Goal: Information Seeking & Learning: Learn about a topic

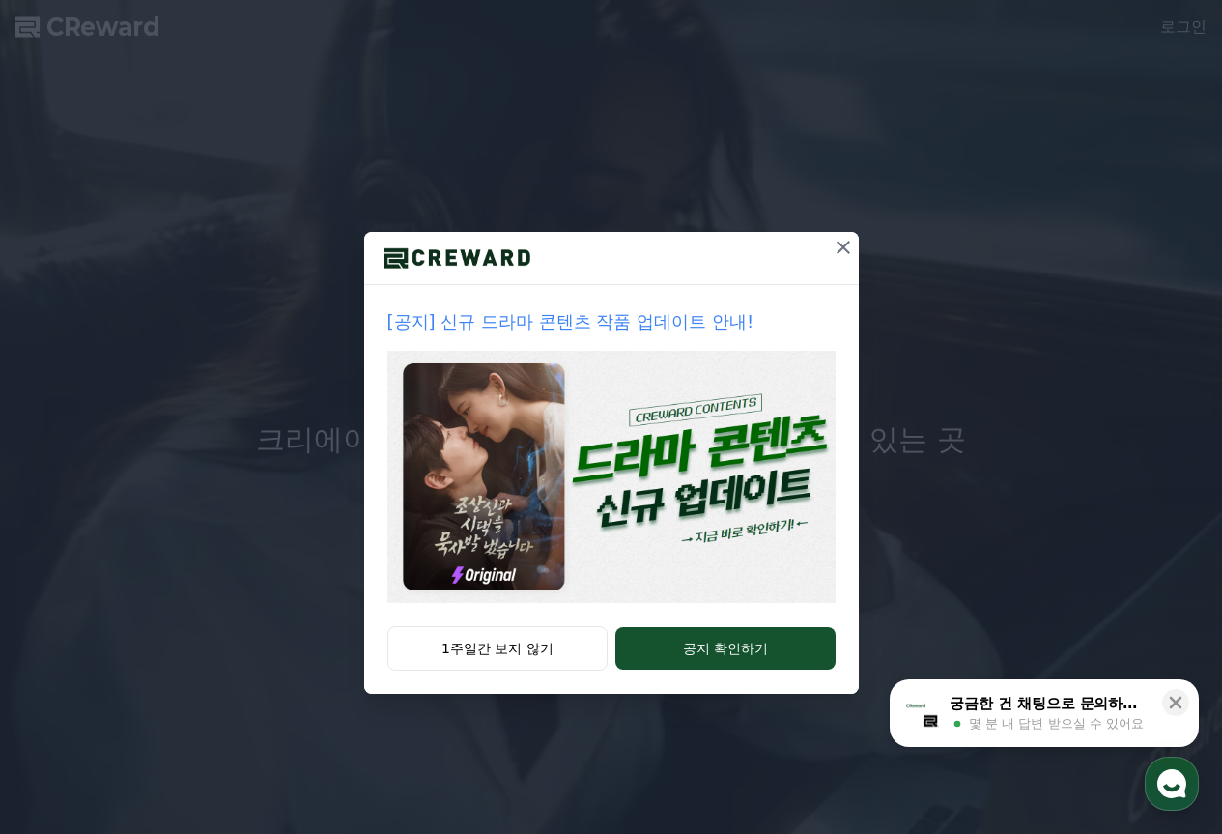
click at [568, 316] on p "[공지] 신규 드라마 콘텐츠 작품 업데이트 안내!" at bounding box center [611, 321] width 448 height 27
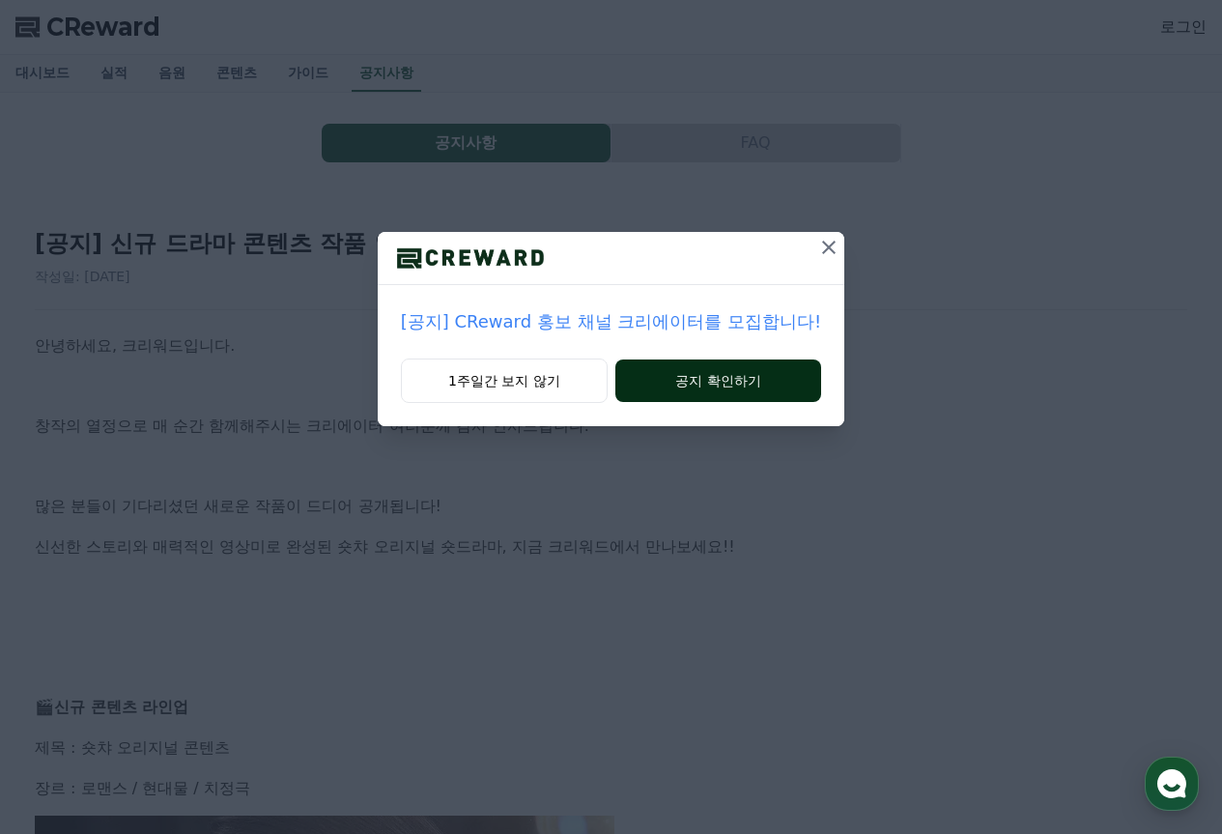
click at [752, 389] on button "공지 확인하기" at bounding box center [719, 380] width 206 height 43
click at [822, 250] on icon at bounding box center [829, 248] width 14 height 14
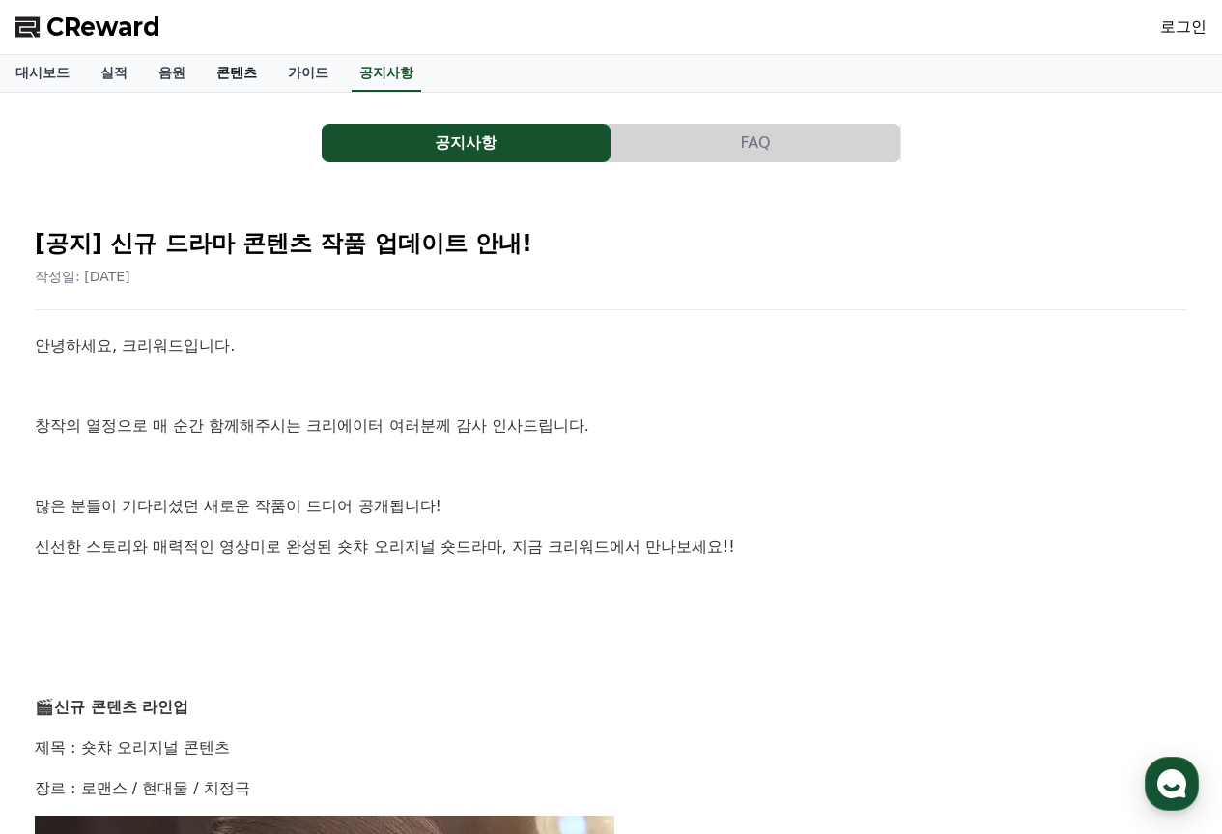
click at [229, 73] on link "콘텐츠" at bounding box center [237, 73] width 72 height 37
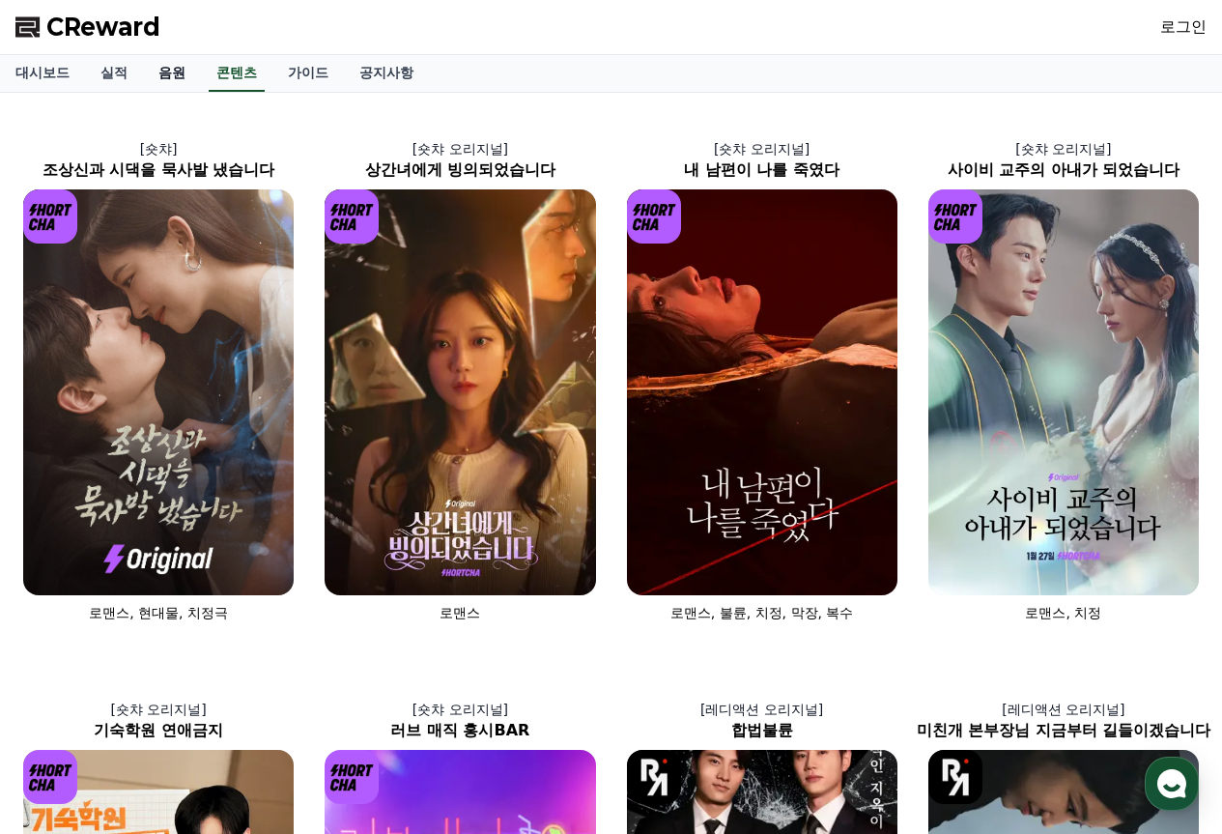
click at [186, 81] on link "음원" at bounding box center [172, 73] width 58 height 37
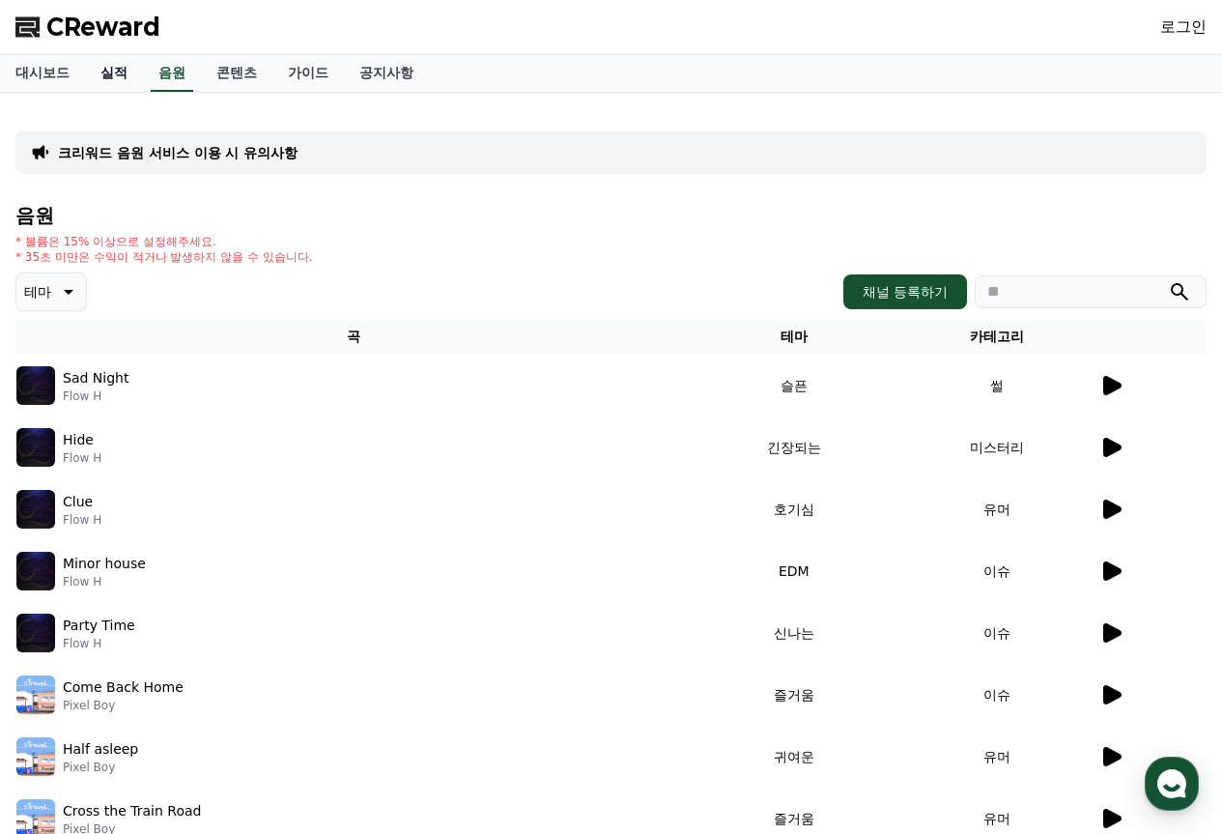
click at [125, 75] on link "실적" at bounding box center [114, 73] width 58 height 37
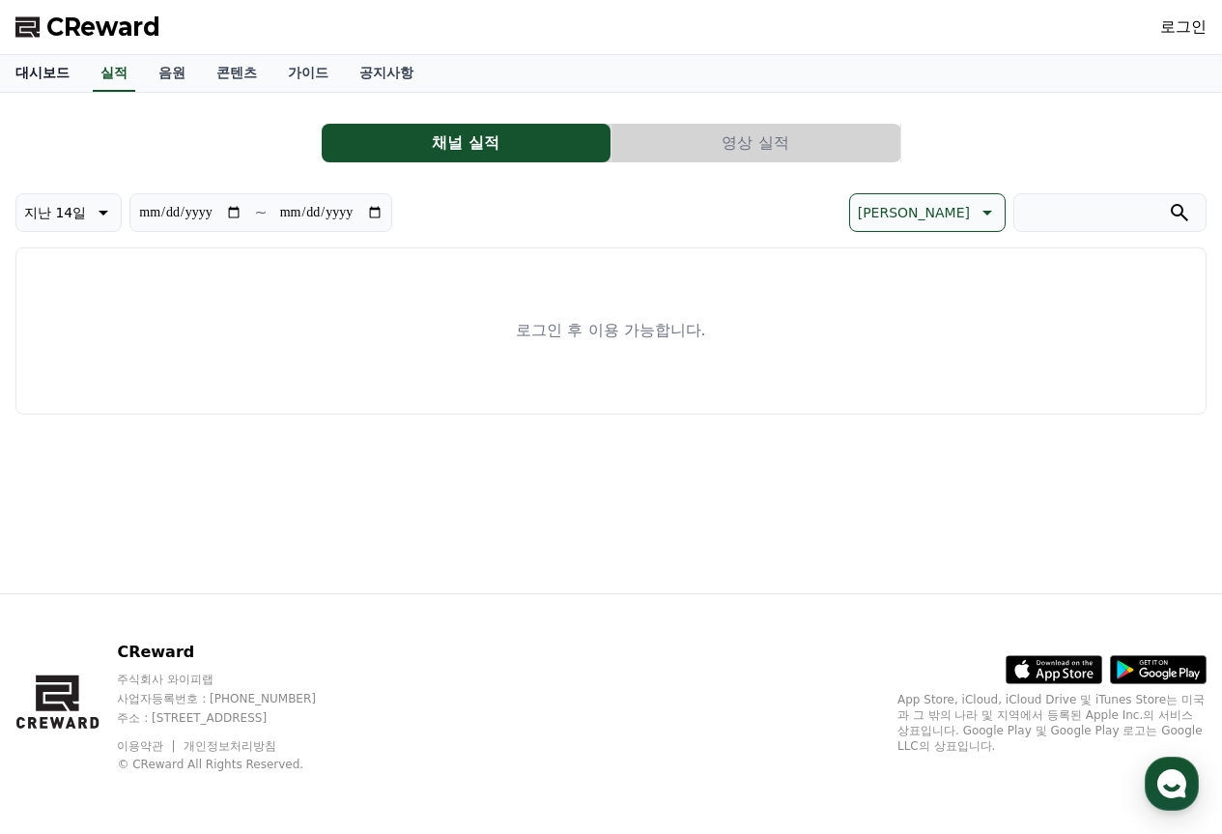
click at [52, 74] on link "대시보드" at bounding box center [42, 73] width 85 height 37
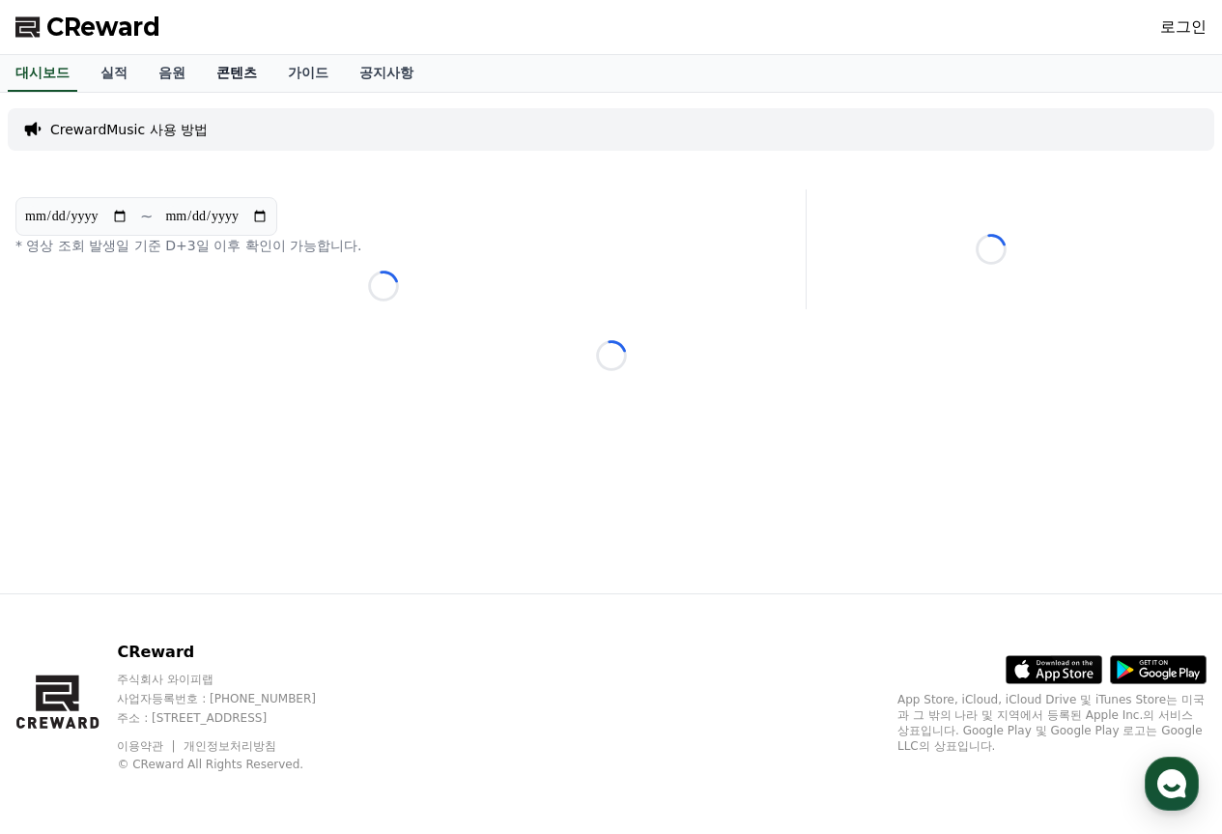
click at [230, 71] on link "콘텐츠" at bounding box center [237, 73] width 72 height 37
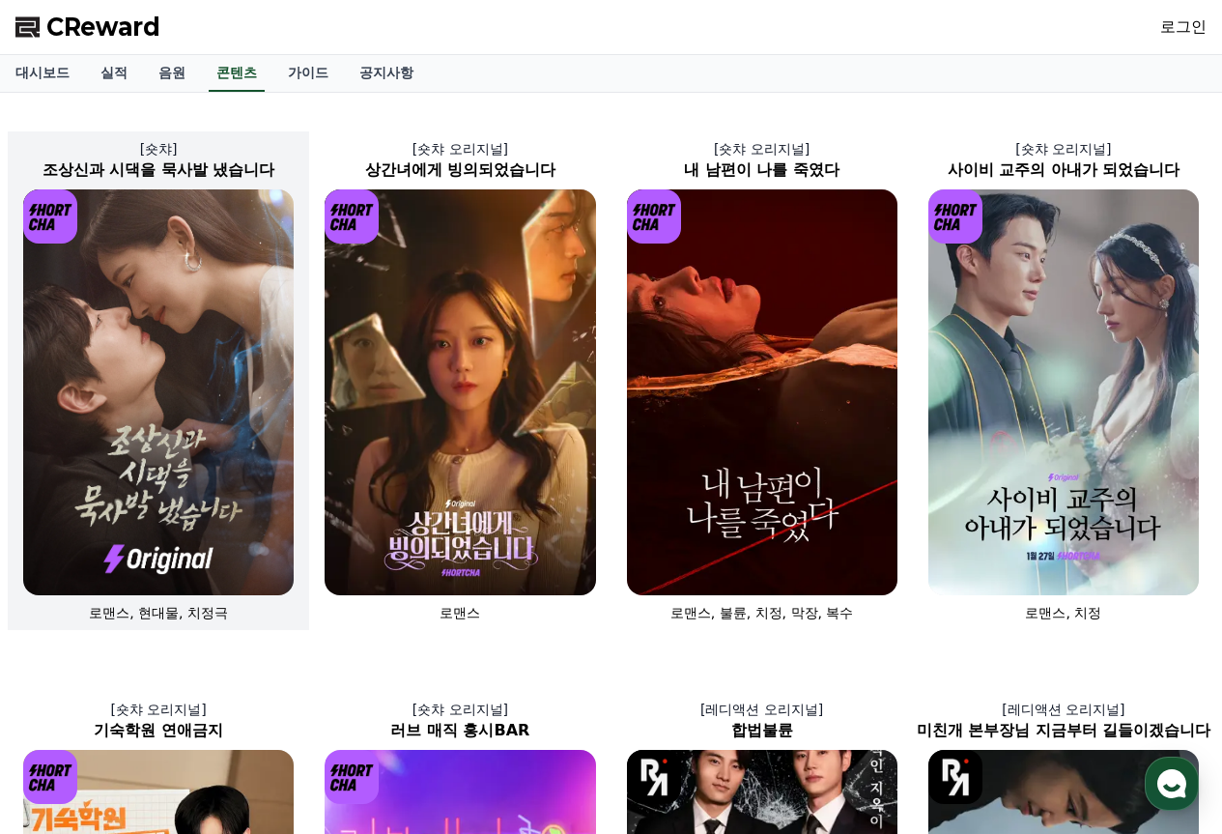
click at [236, 266] on img at bounding box center [158, 392] width 271 height 406
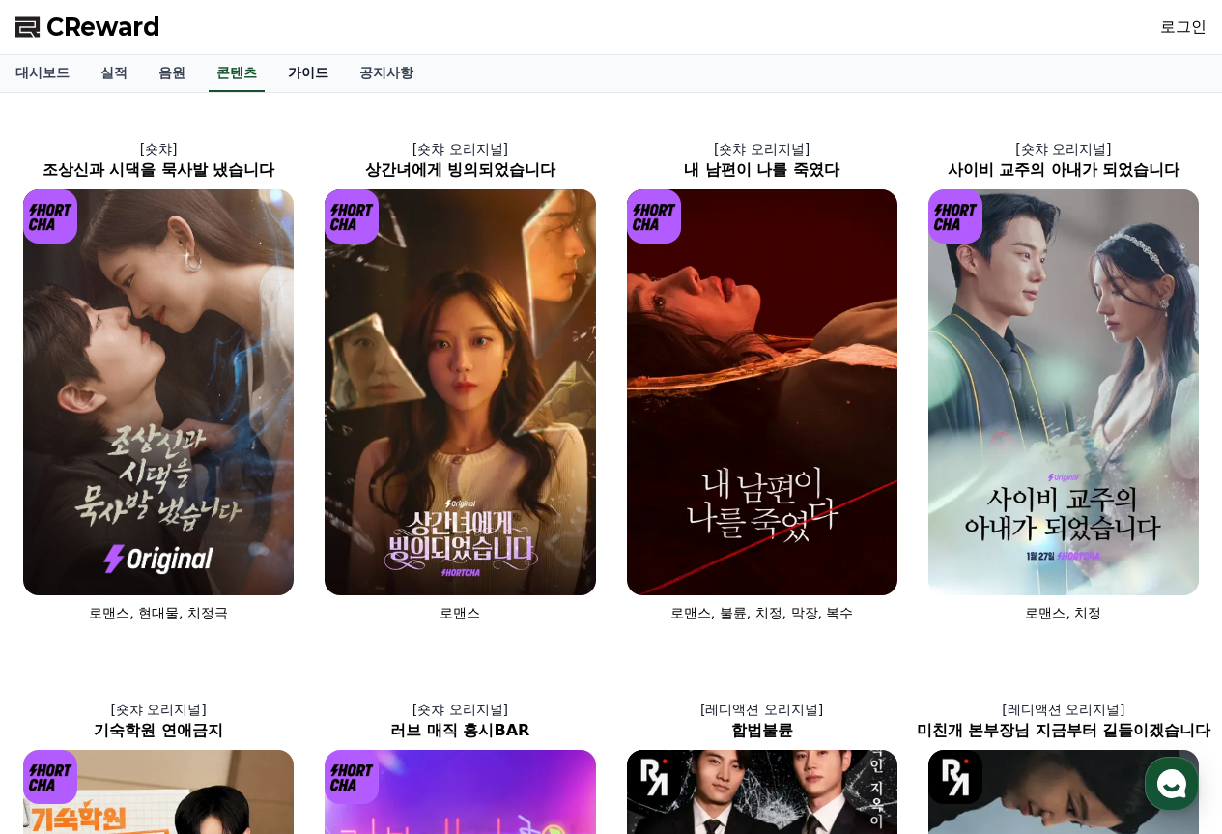
click at [294, 68] on link "가이드" at bounding box center [308, 73] width 72 height 37
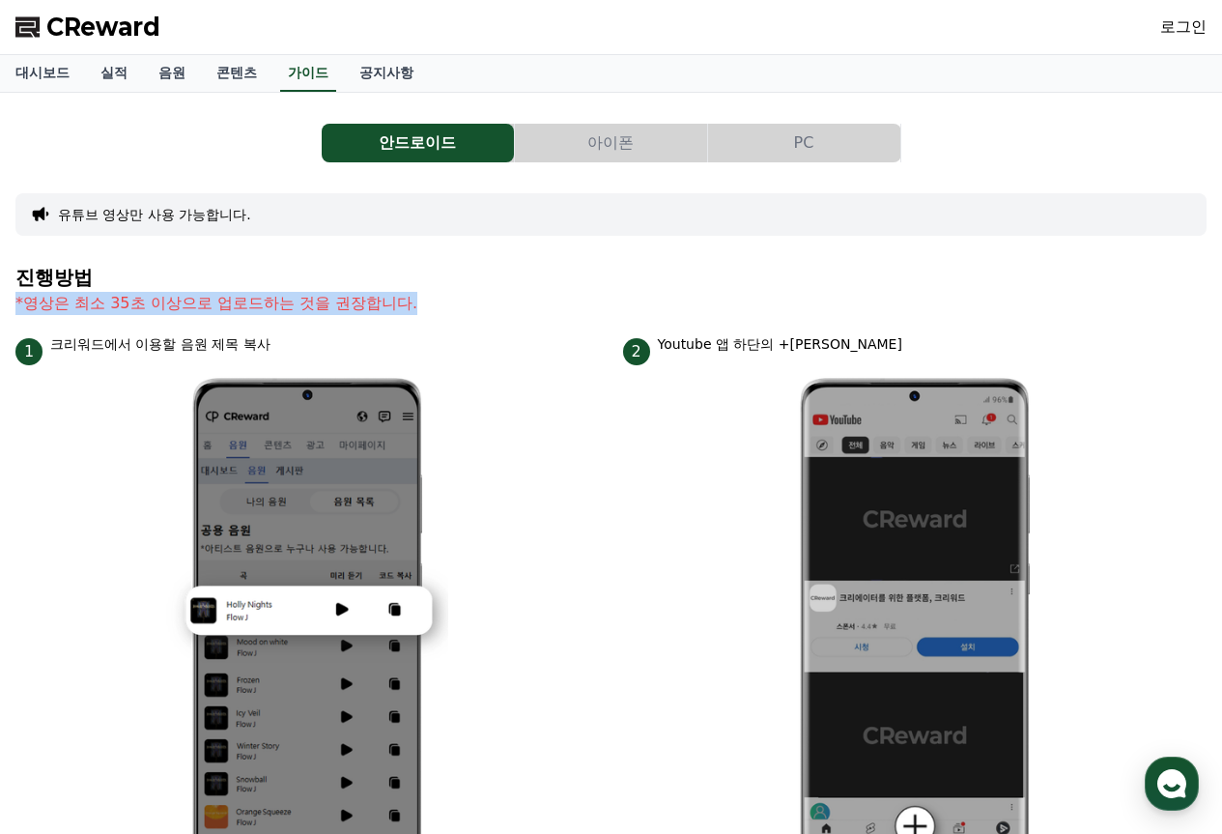
drag, startPoint x: 429, startPoint y: 305, endPoint x: 15, endPoint y: 317, distance: 413.7
click at [15, 317] on section "진행방법 *영상은 최소 35초 이상으로 업로드하는 것을 권장합니다." at bounding box center [610, 301] width 1191 height 68
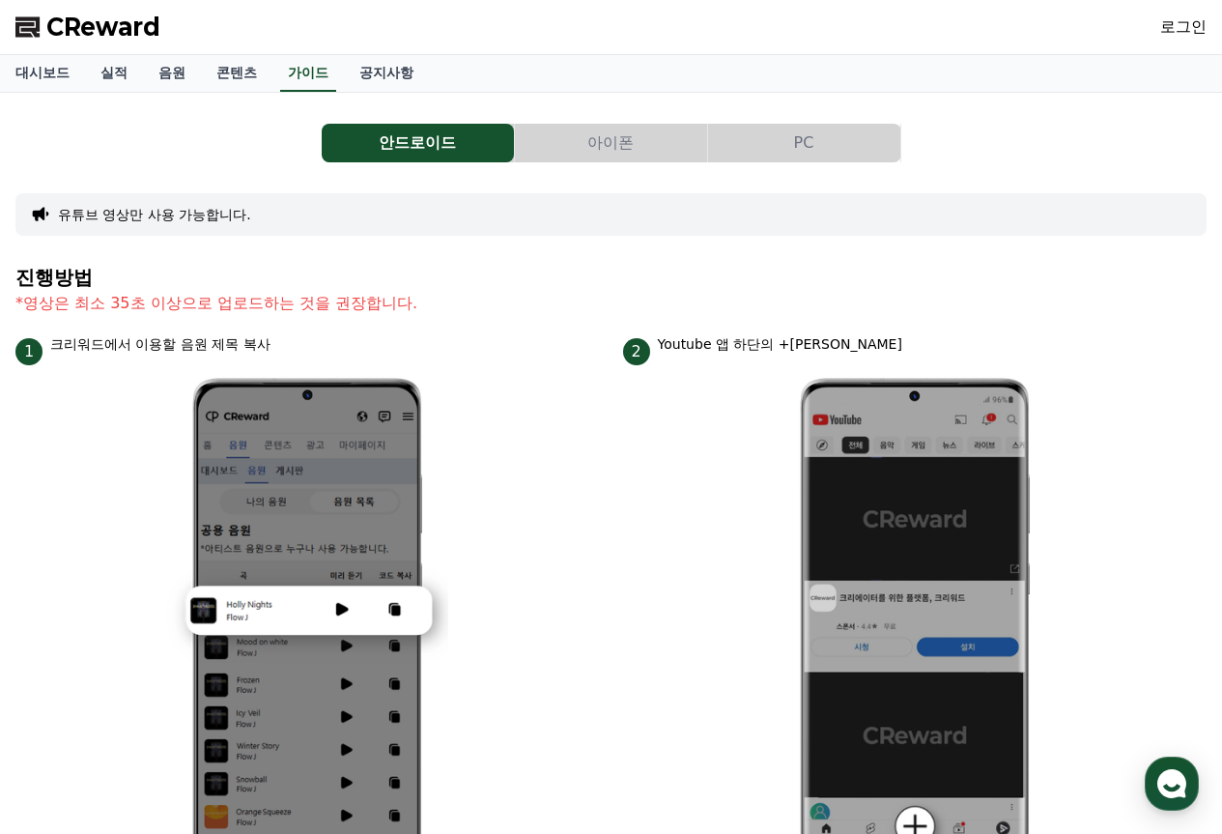
drag, startPoint x: 54, startPoint y: 208, endPoint x: 270, endPoint y: 213, distance: 215.5
click at [270, 213] on div "유튜브 영상만 사용 가능합니다." at bounding box center [610, 214] width 1191 height 43
click at [312, 233] on div "유튜브 영상만 사용 가능합니다." at bounding box center [610, 214] width 1191 height 43
click at [160, 211] on button "유튜브 영상만 사용 가능합니다." at bounding box center [154, 214] width 193 height 19
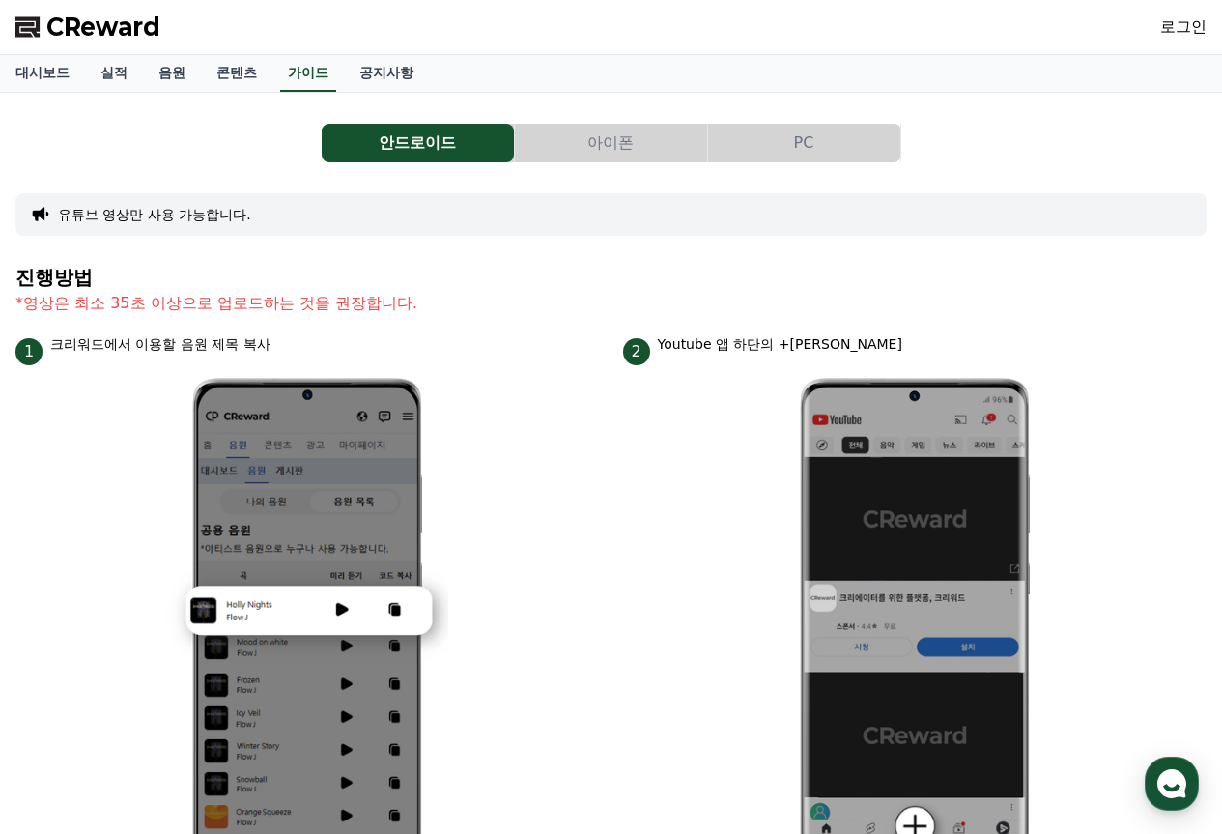
click at [143, 215] on button "유튜브 영상만 사용 가능합니다." at bounding box center [154, 214] width 193 height 19
click at [51, 75] on link "대시보드" at bounding box center [42, 73] width 85 height 37
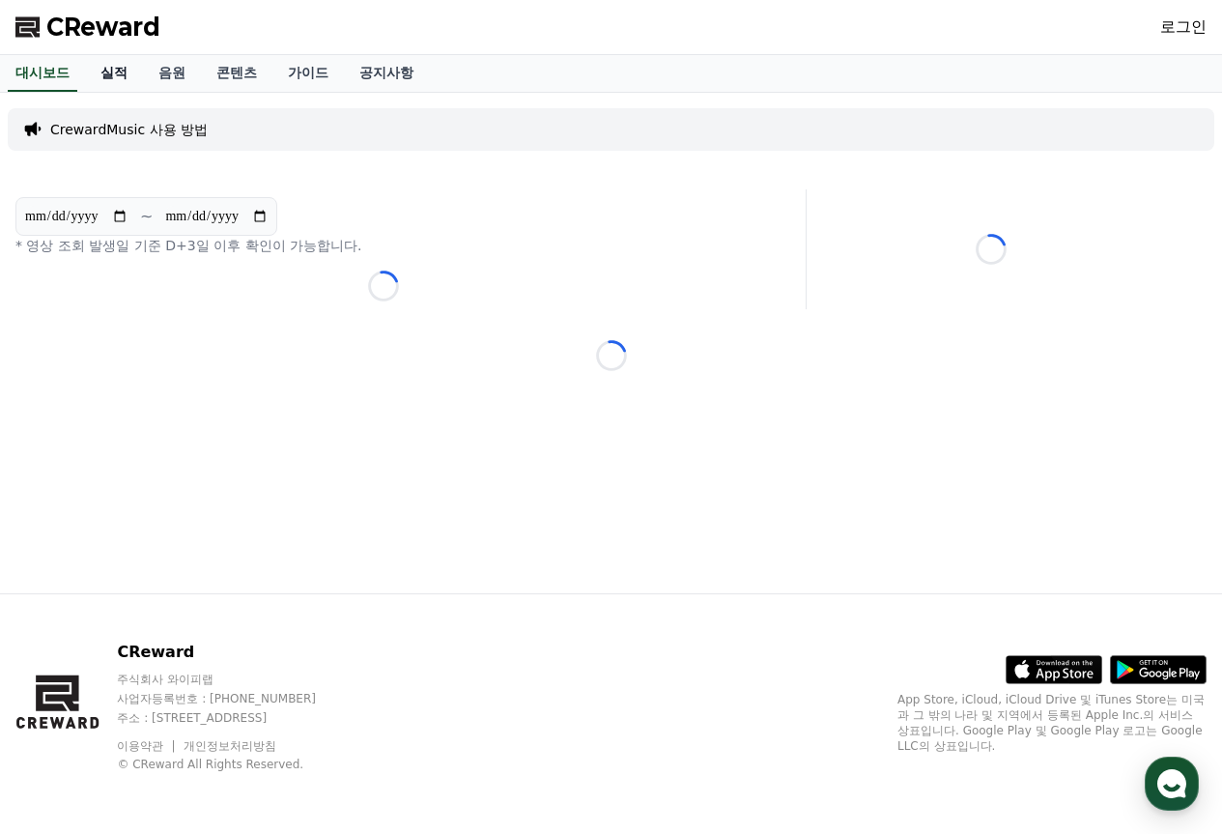
click at [119, 72] on link "실적" at bounding box center [114, 73] width 58 height 37
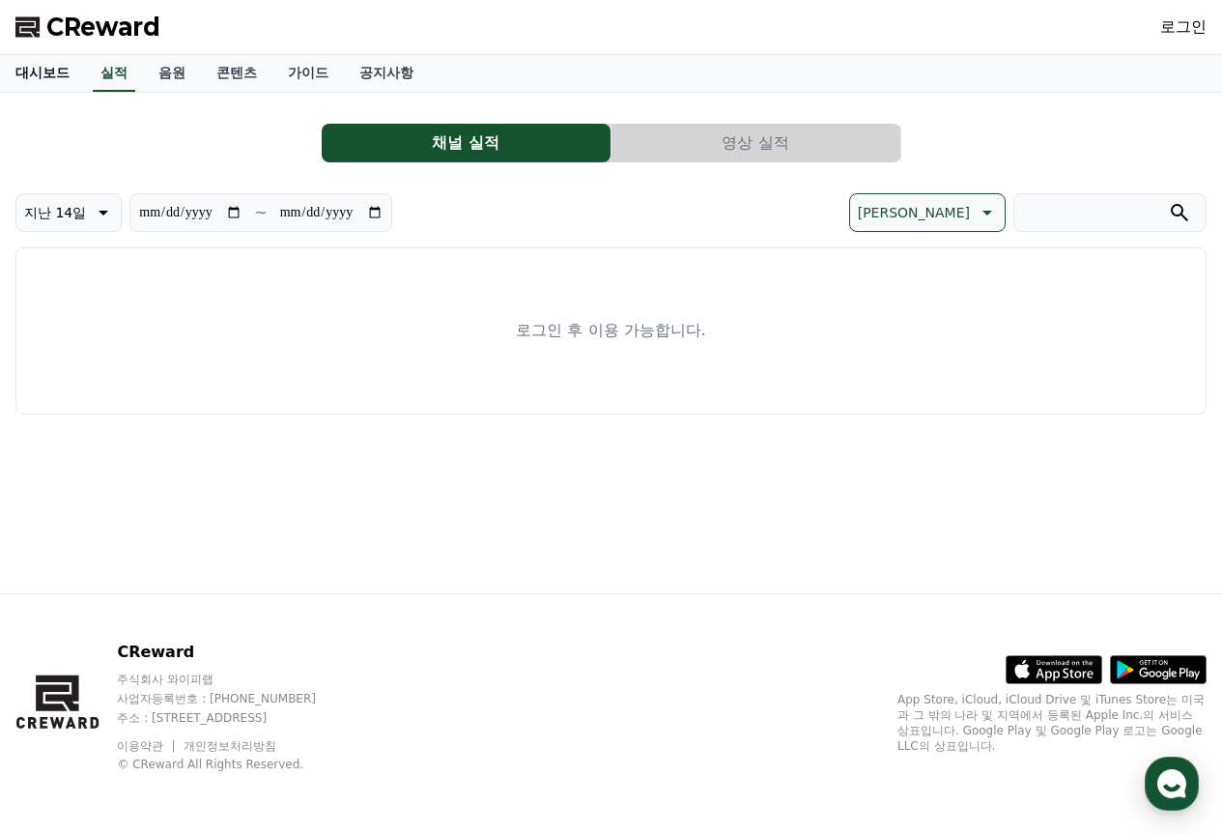
click at [62, 79] on link "대시보드" at bounding box center [42, 73] width 85 height 37
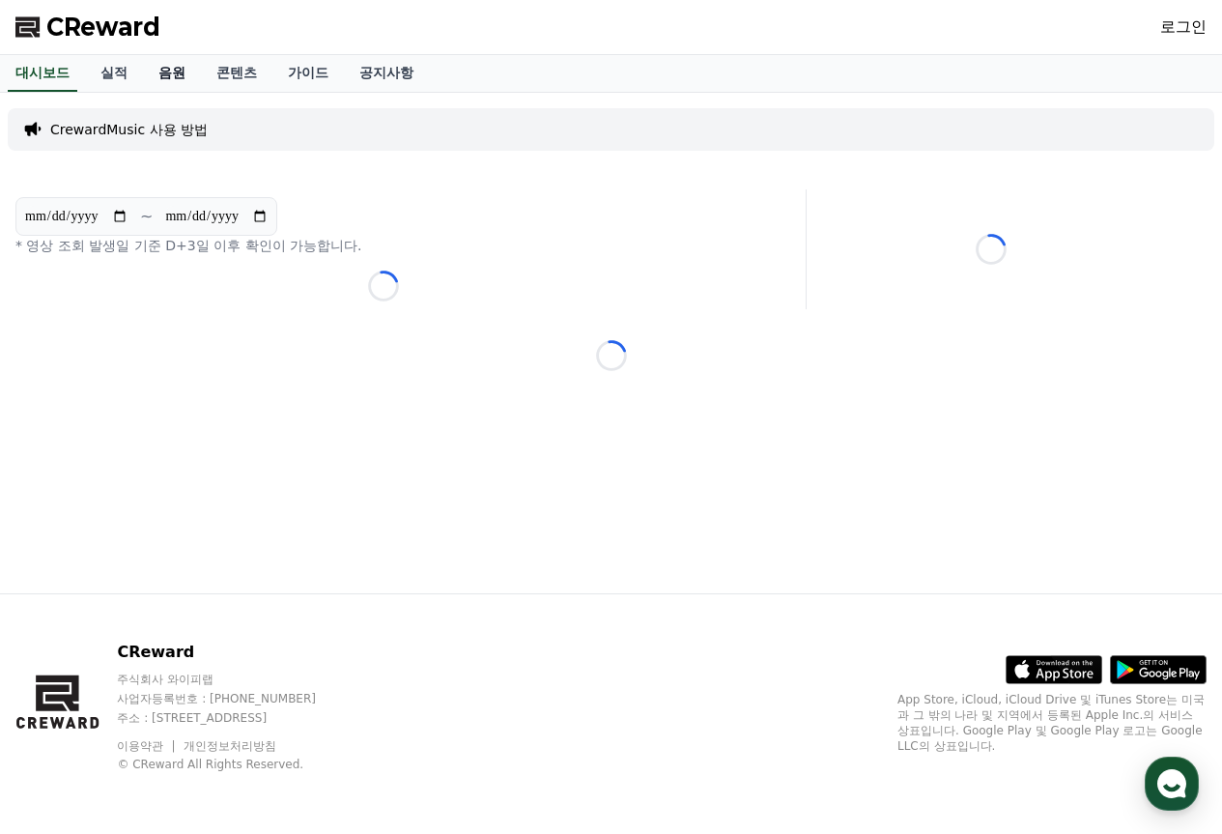
click at [168, 67] on link "음원" at bounding box center [172, 73] width 58 height 37
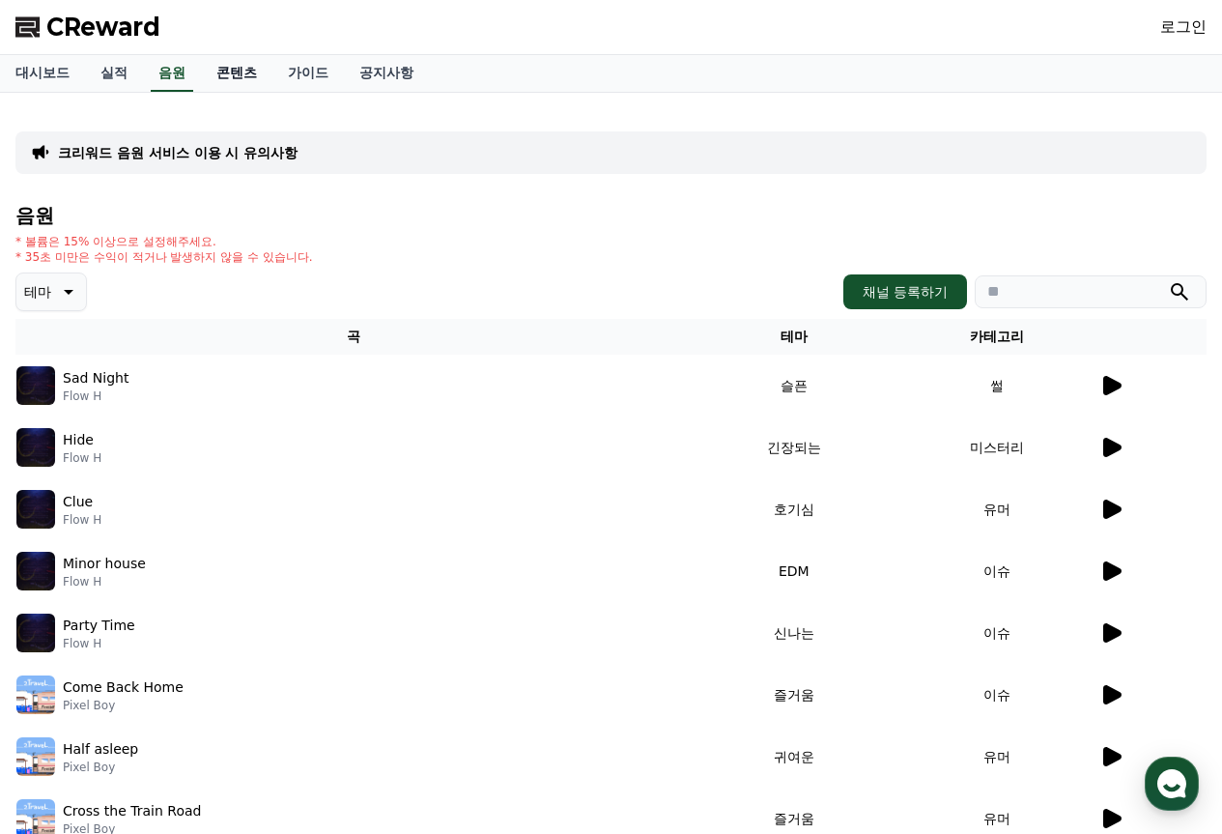
click at [244, 72] on link "콘텐츠" at bounding box center [237, 73] width 72 height 37
